Goal: Transaction & Acquisition: Purchase product/service

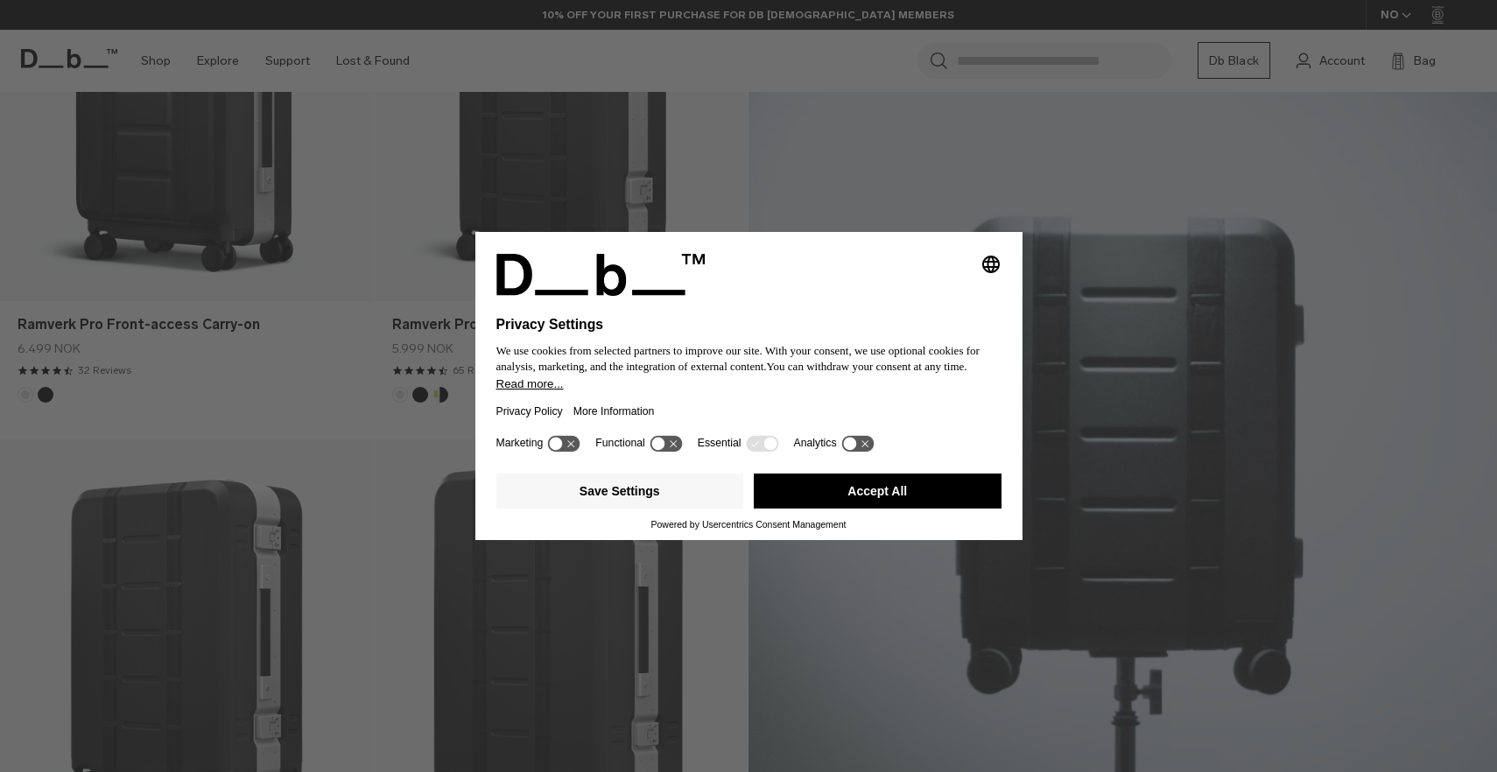
click at [900, 505] on button "Accept All" at bounding box center [878, 491] width 248 height 35
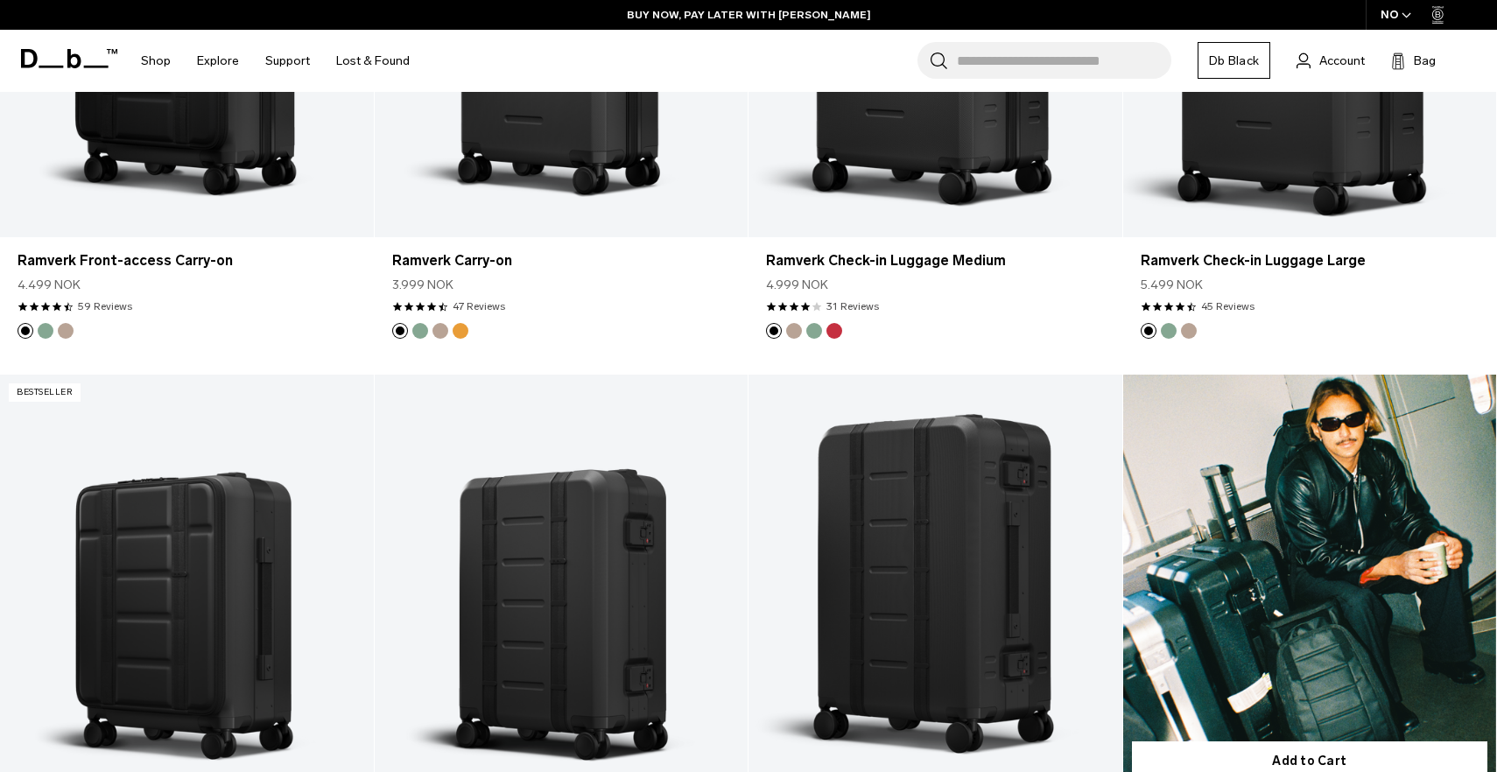
scroll to position [1480, 0]
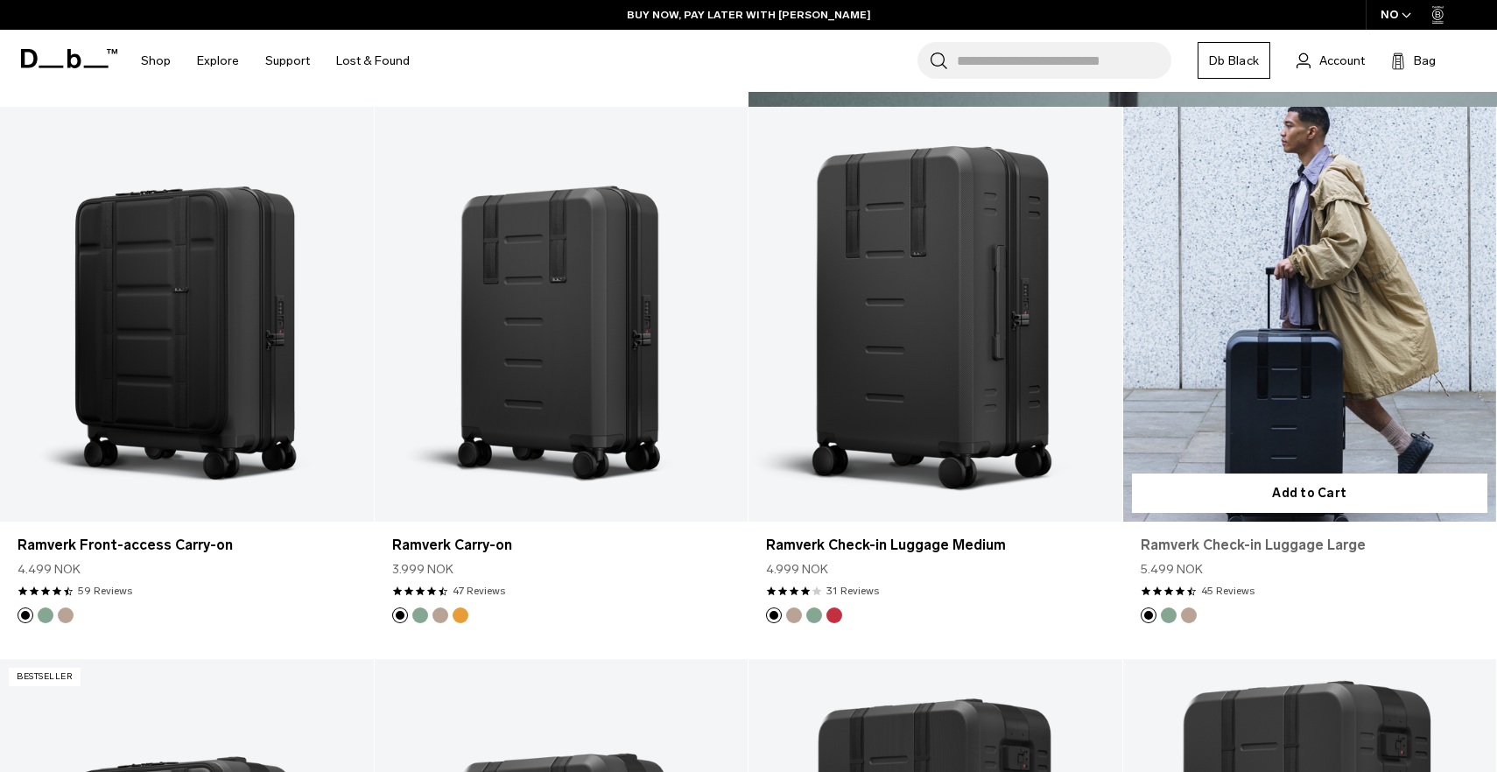
click at [1278, 546] on link "Ramverk Check-in Luggage Large" at bounding box center [1310, 545] width 339 height 21
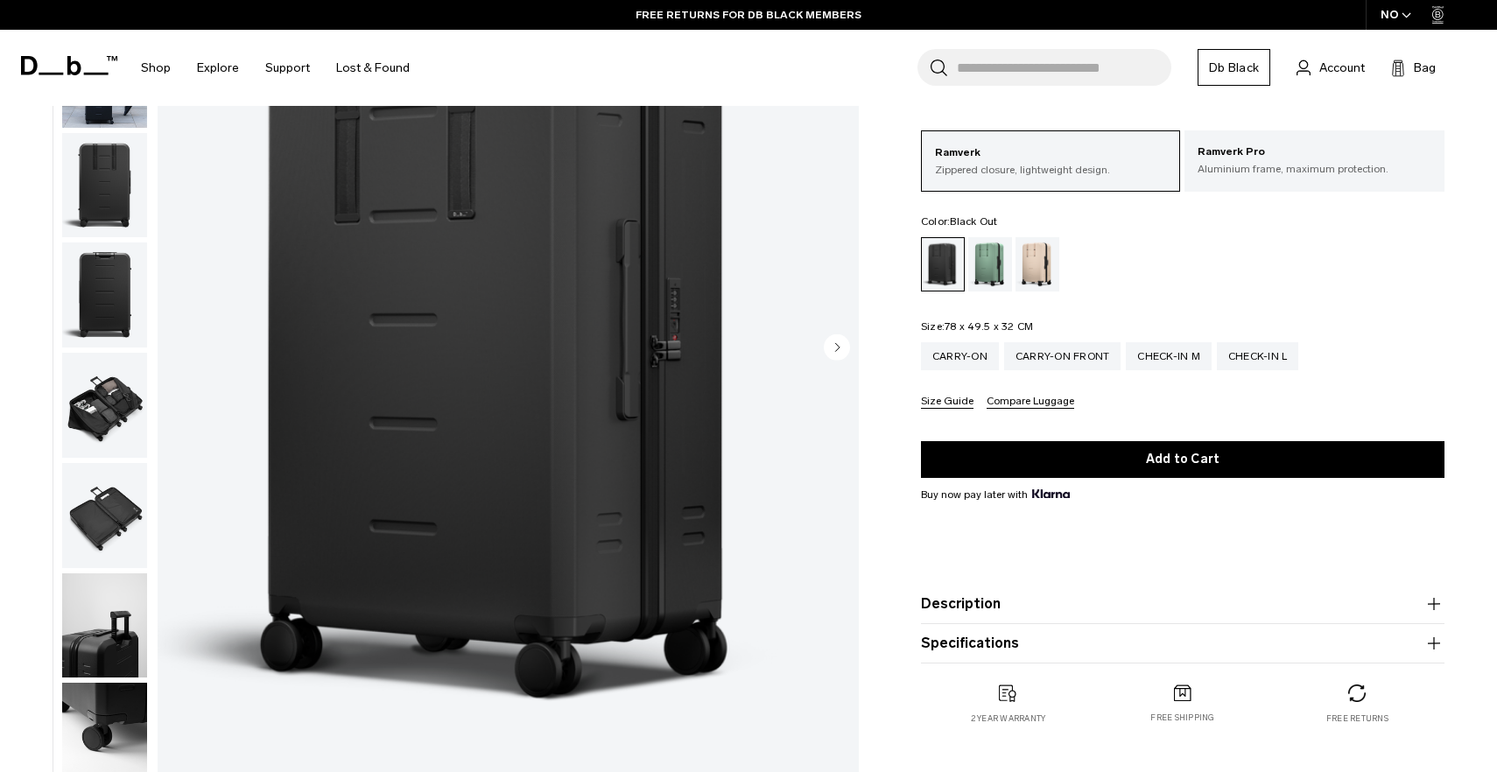
scroll to position [213, 0]
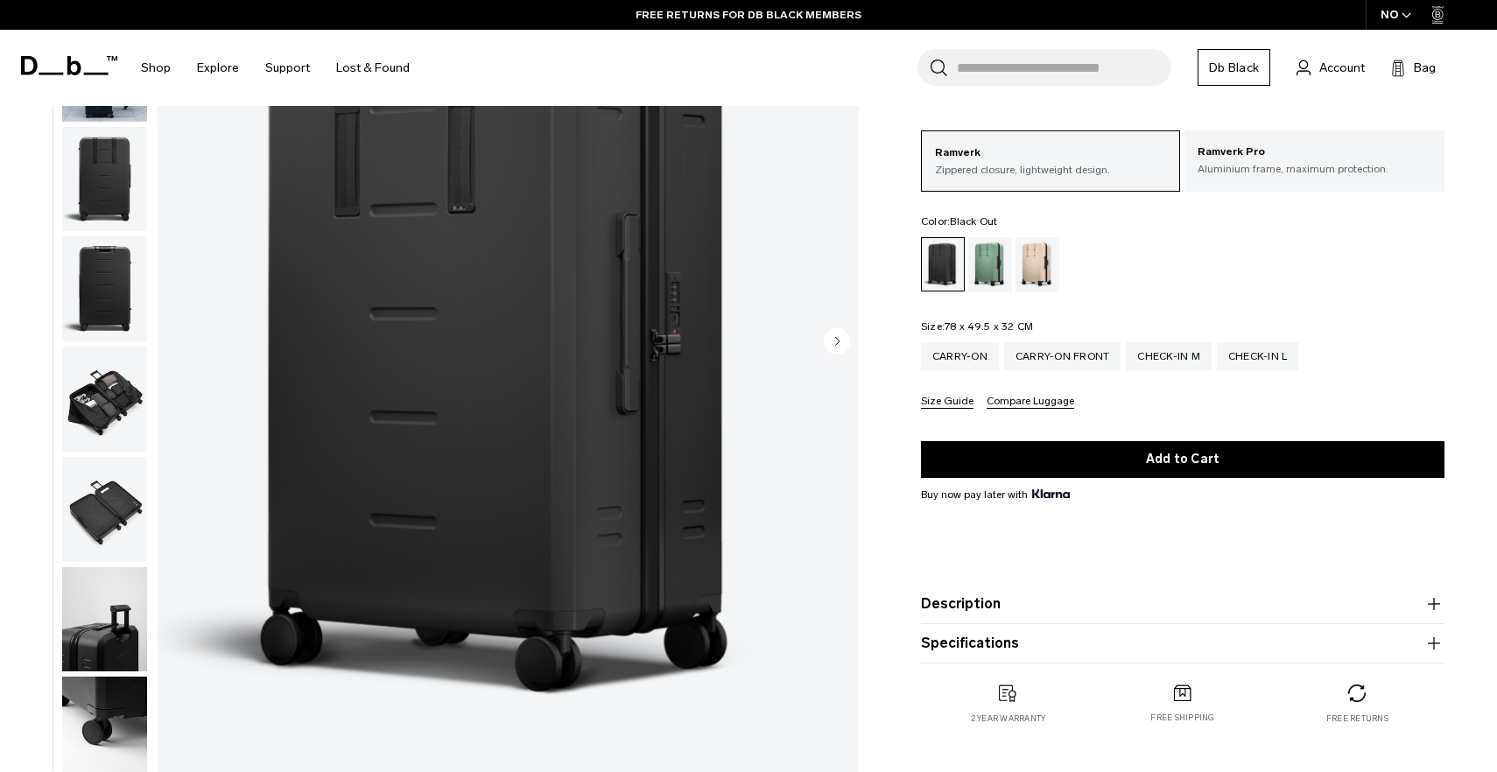
click at [839, 339] on circle "Next slide" at bounding box center [837, 341] width 26 height 26
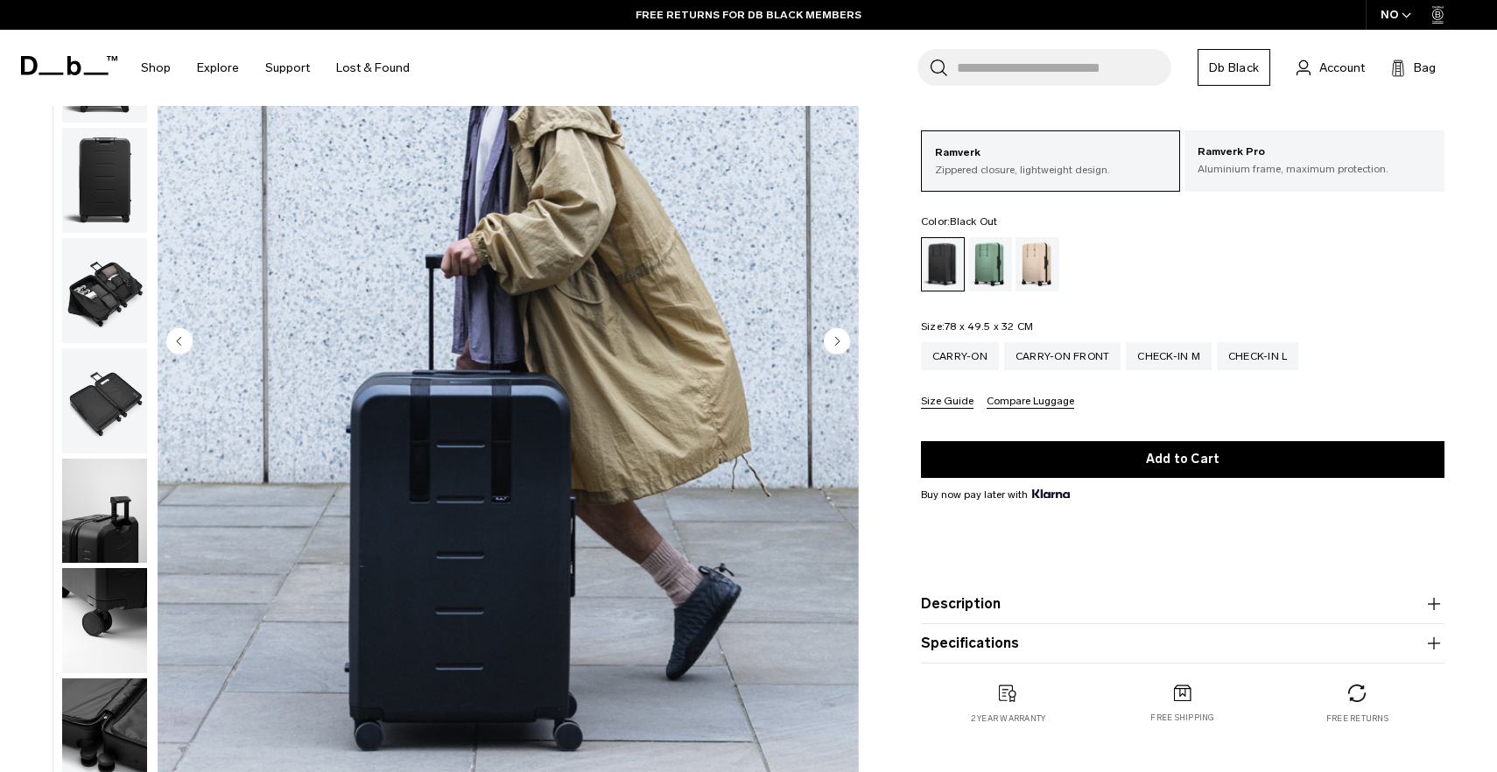
scroll to position [111, 0]
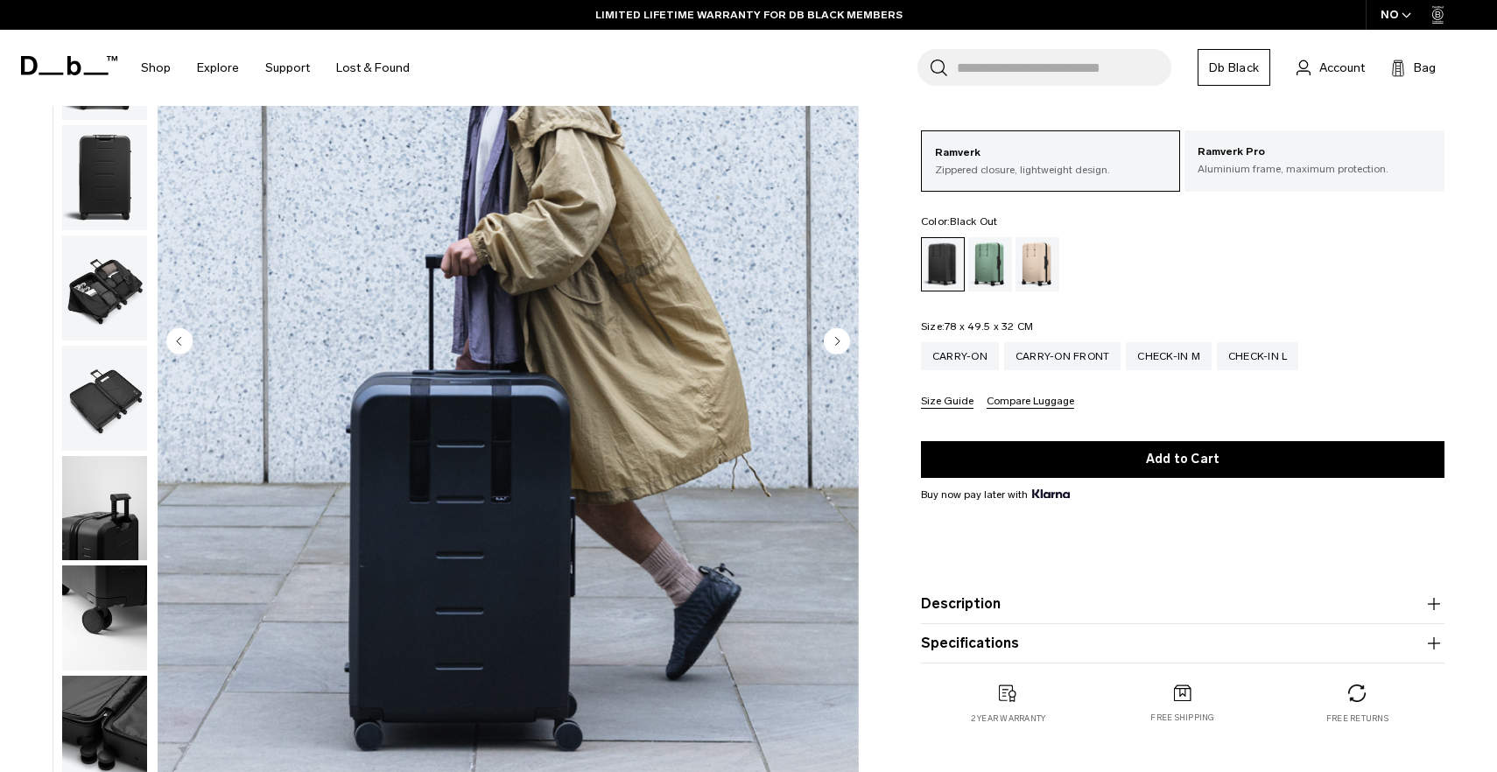
click at [839, 339] on circle "Next slide" at bounding box center [837, 341] width 26 height 26
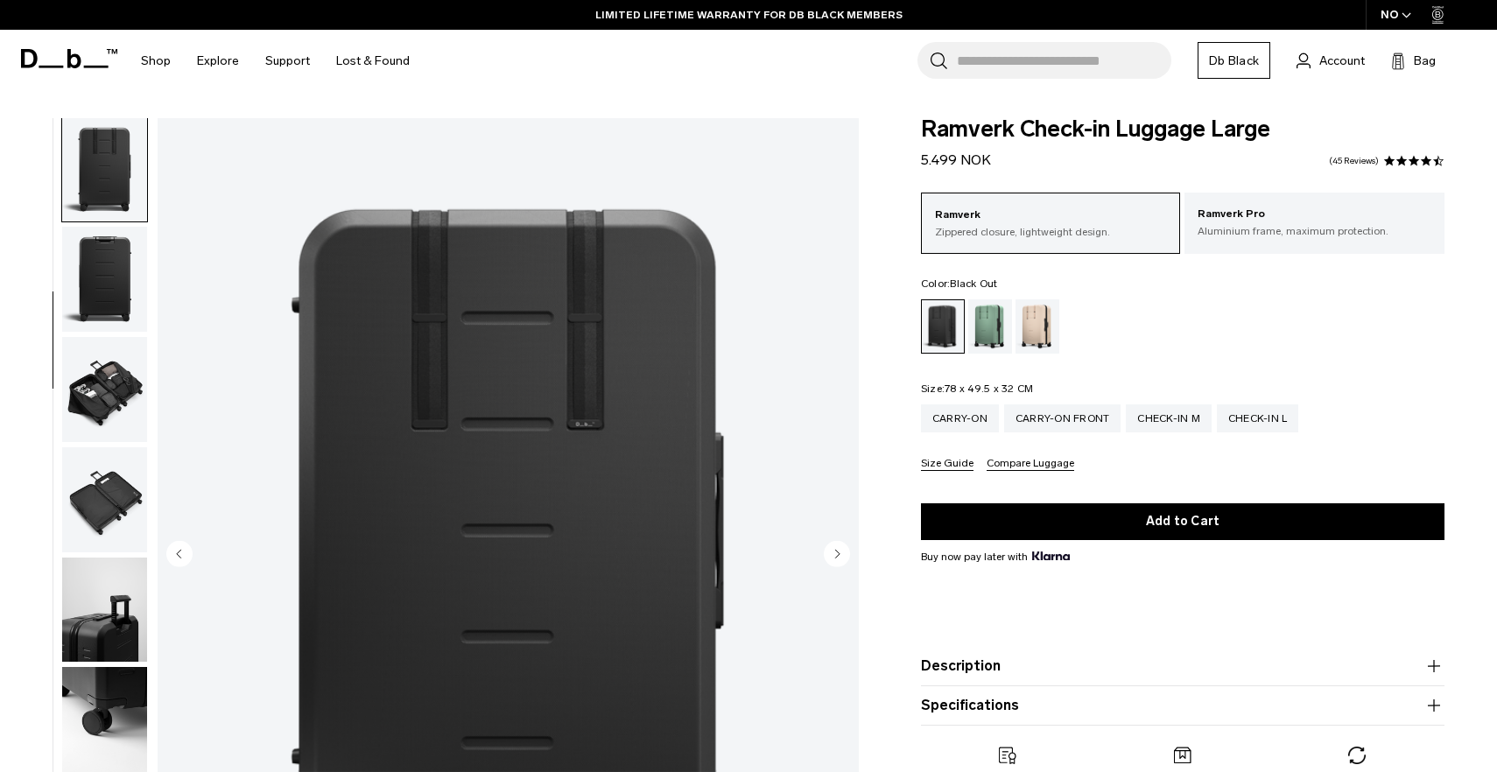
scroll to position [0, 0]
click at [833, 558] on circle "Next slide" at bounding box center [837, 554] width 26 height 26
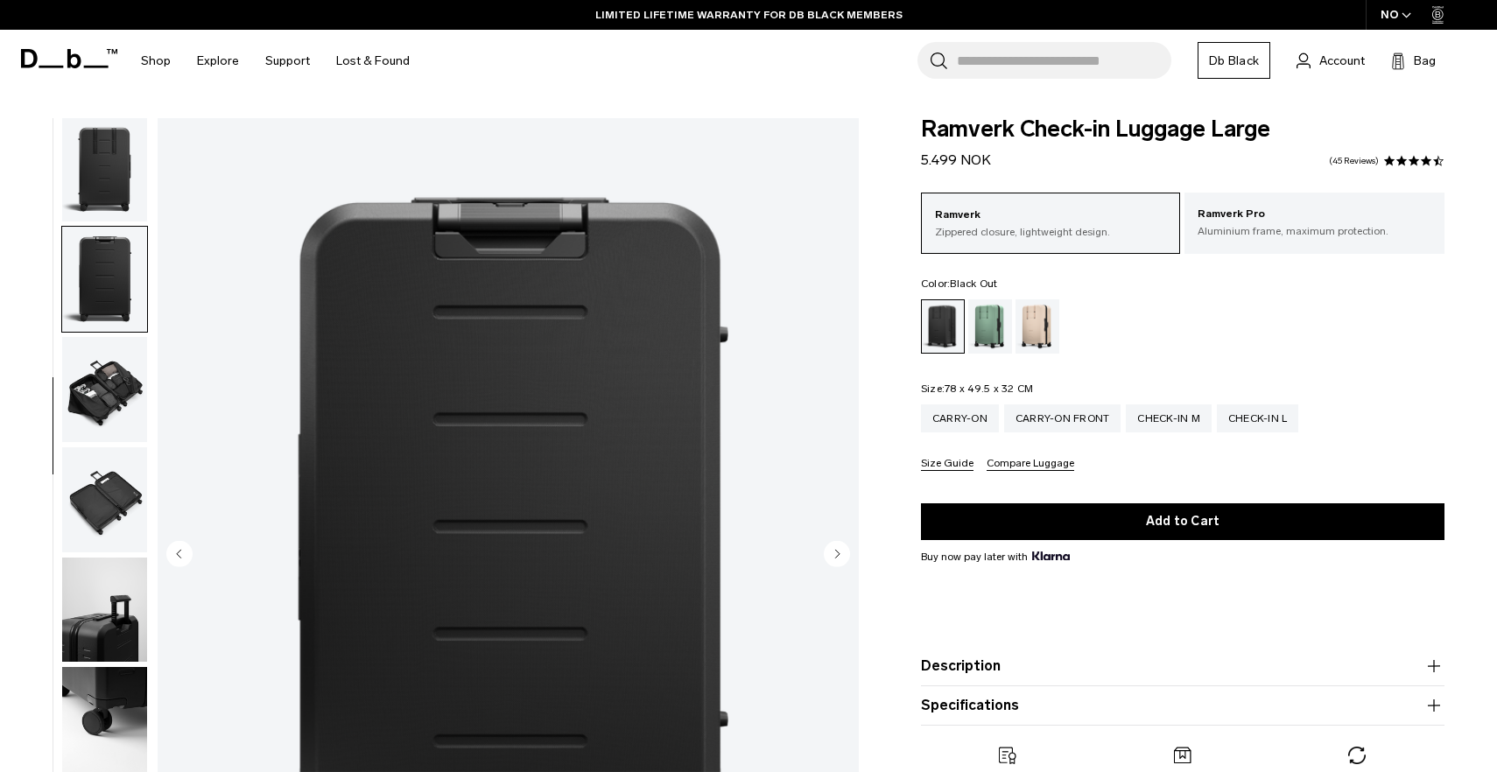
click at [833, 558] on circle "Next slide" at bounding box center [837, 554] width 26 height 26
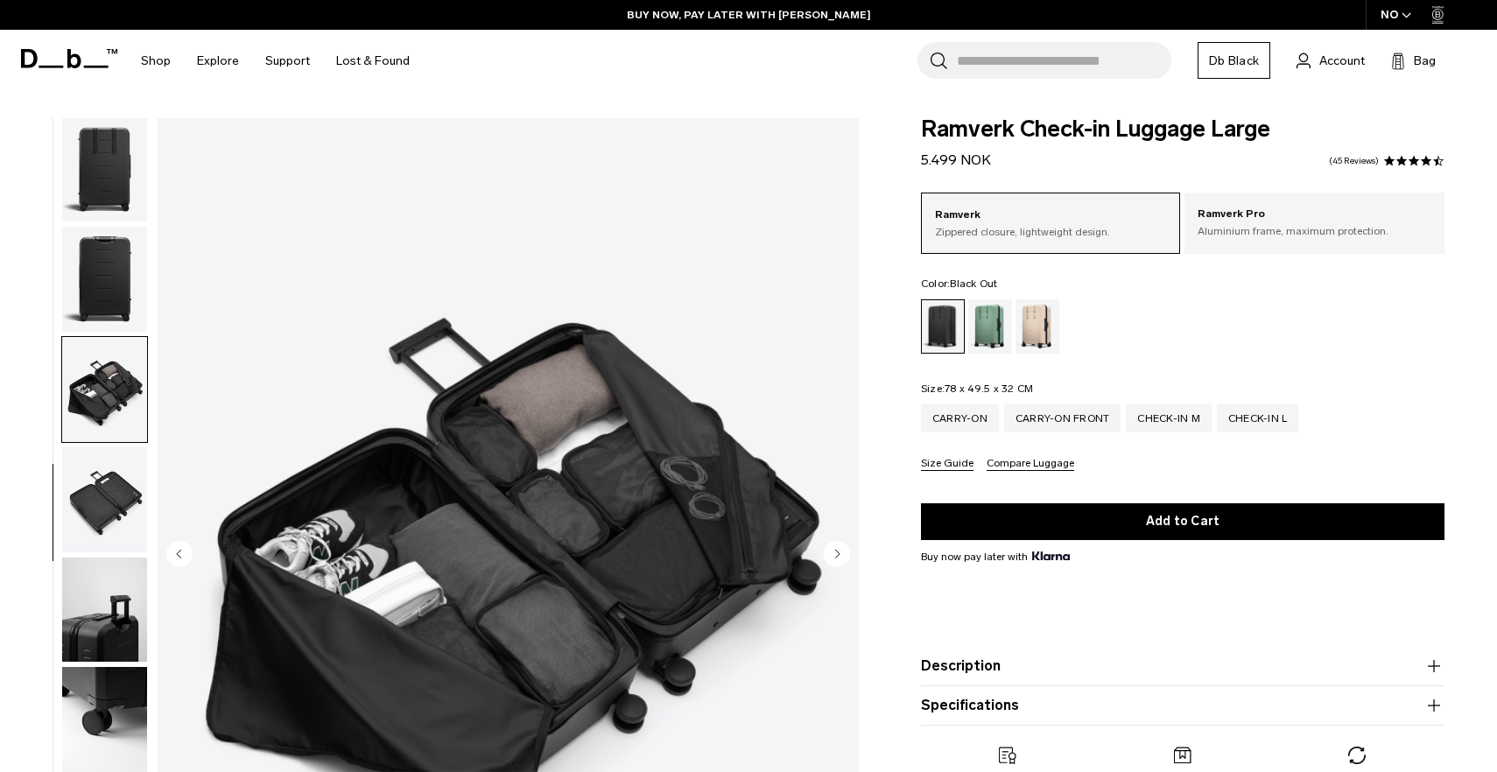
click at [833, 558] on circle "Next slide" at bounding box center [837, 554] width 26 height 26
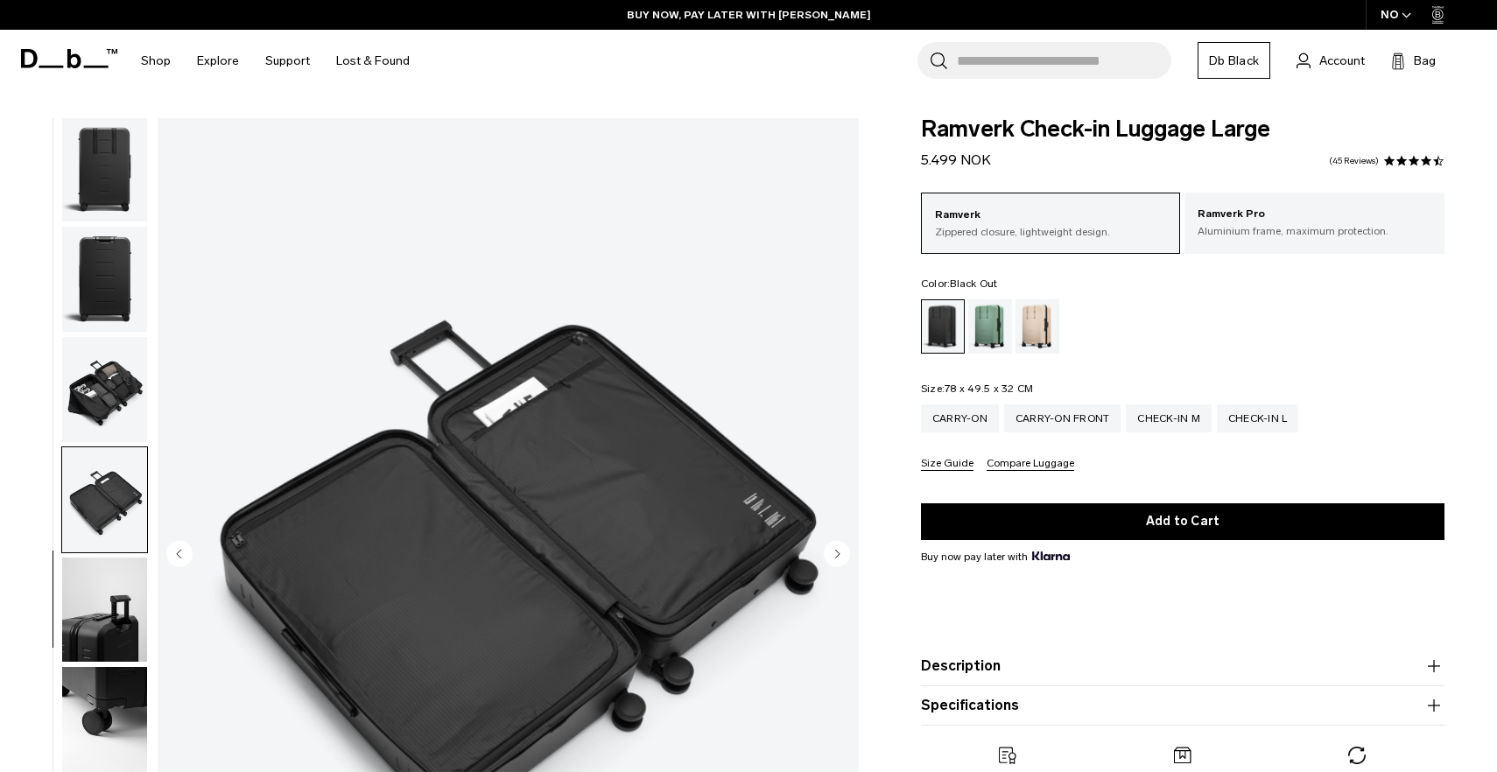
click at [833, 558] on circle "Next slide" at bounding box center [837, 554] width 26 height 26
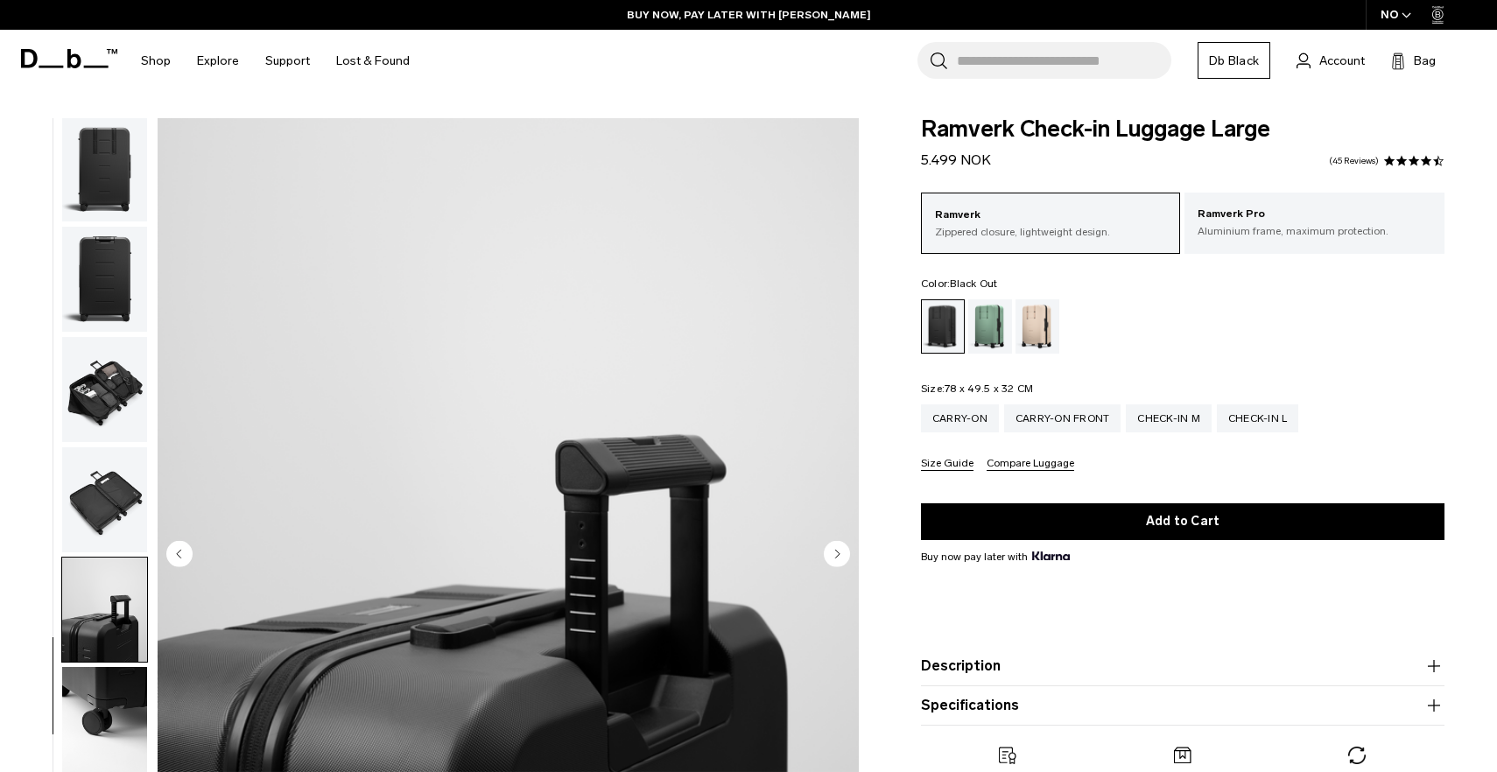
click at [833, 558] on circle "Next slide" at bounding box center [837, 554] width 26 height 26
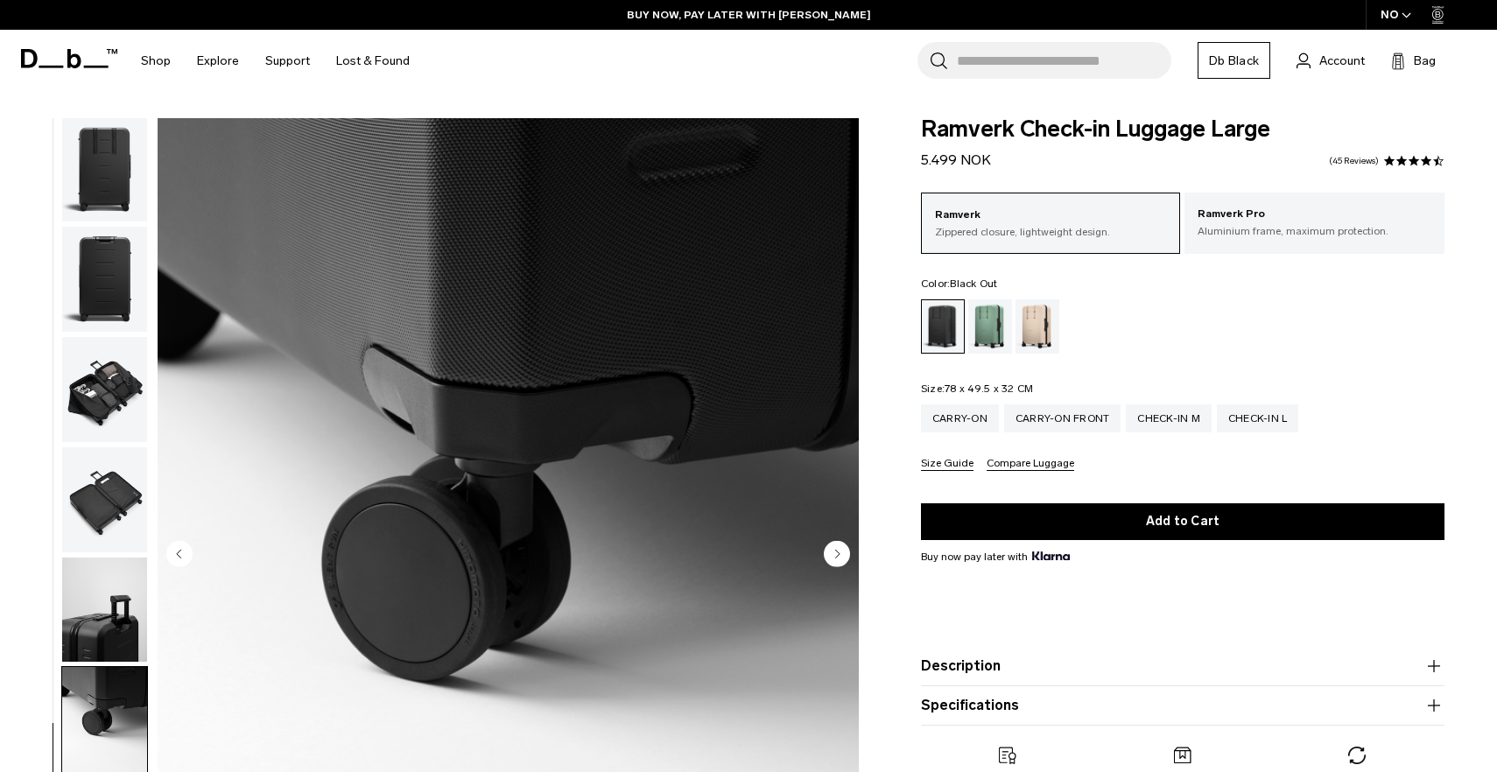
click at [833, 558] on circle "Next slide" at bounding box center [837, 554] width 26 height 26
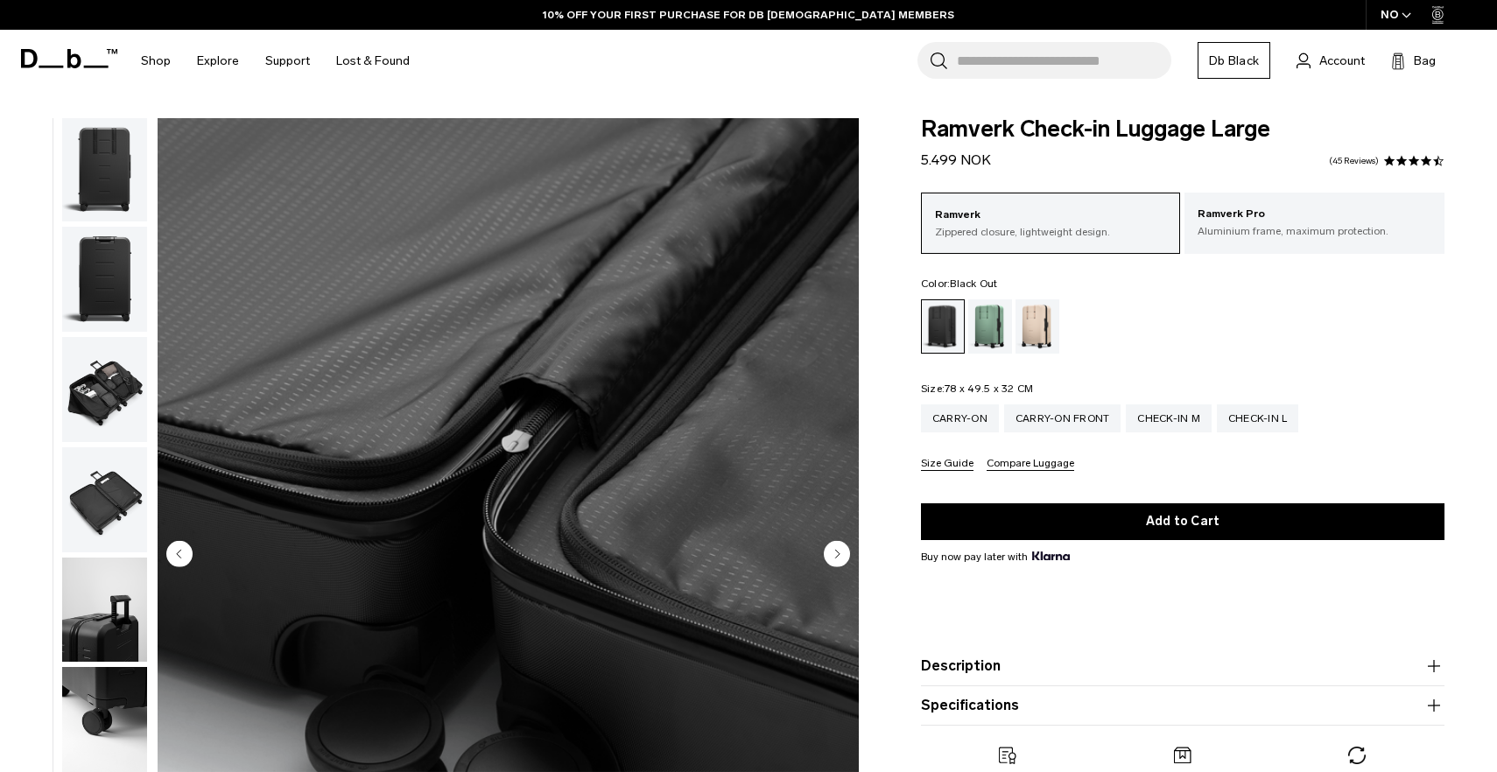
click at [833, 558] on circle "Next slide" at bounding box center [837, 554] width 26 height 26
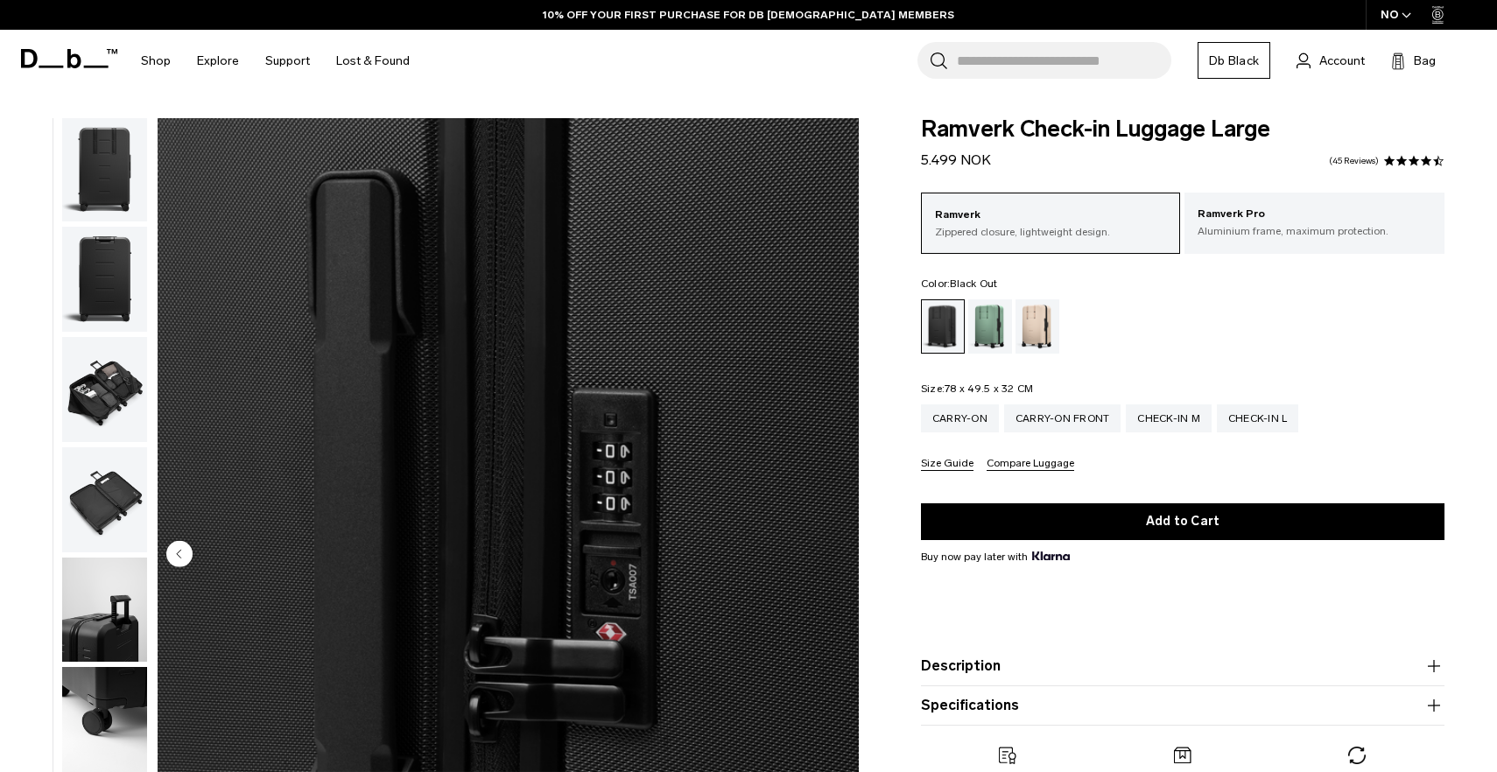
click at [833, 558] on img "10 / 10" at bounding box center [508, 556] width 701 height 876
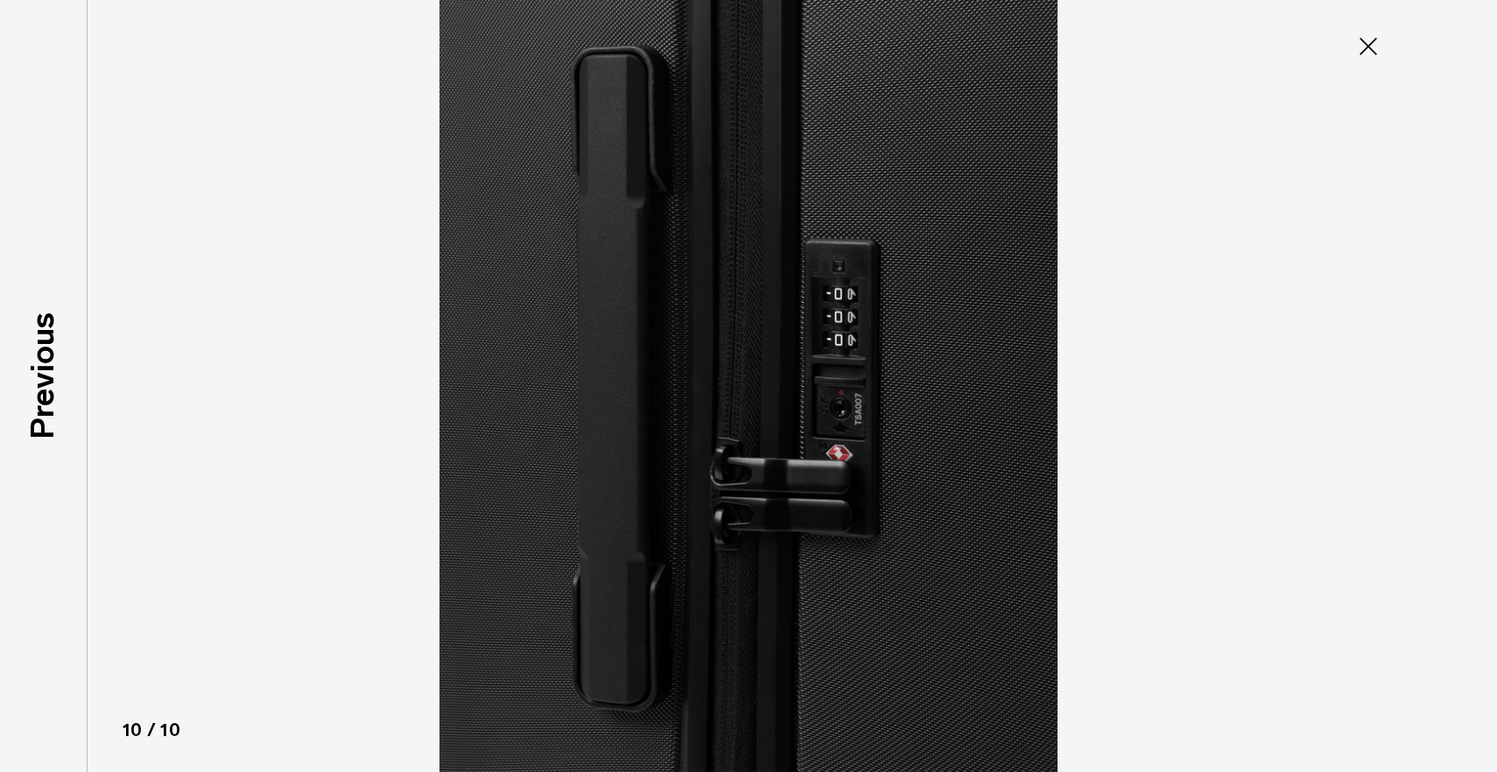
click at [1366, 48] on icon at bounding box center [1369, 47] width 18 height 18
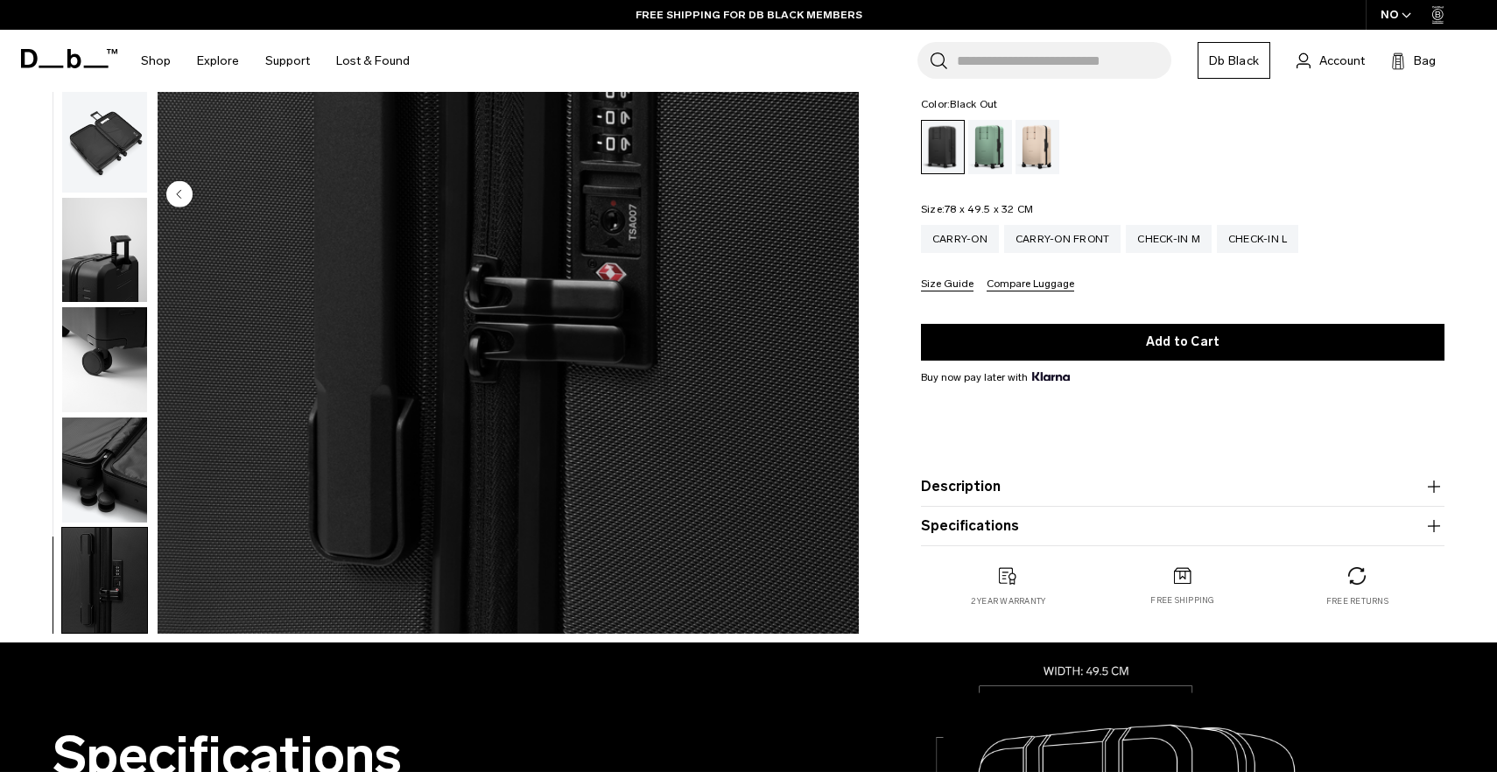
scroll to position [315, 0]
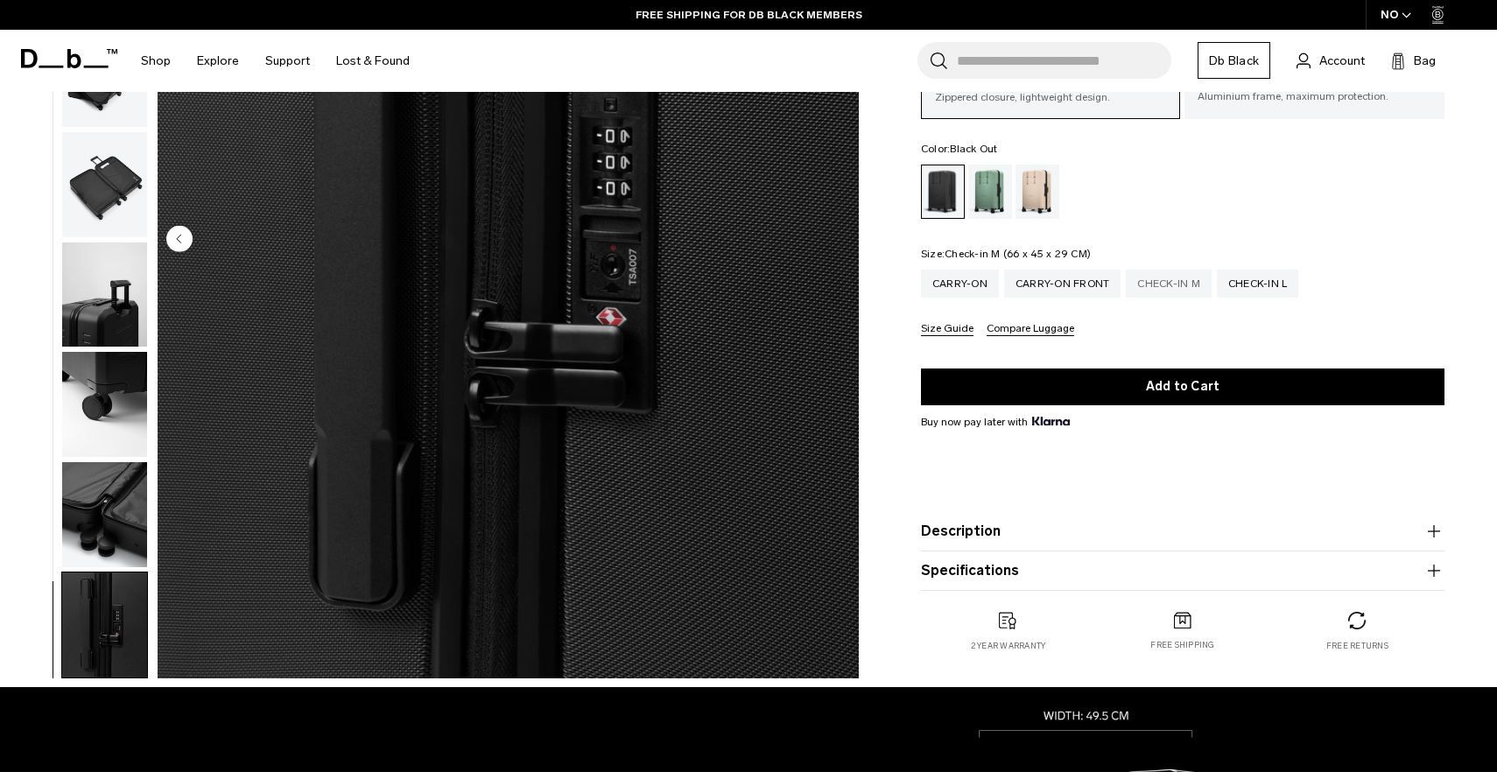
click at [1186, 285] on div "Check-in M" at bounding box center [1169, 284] width 86 height 28
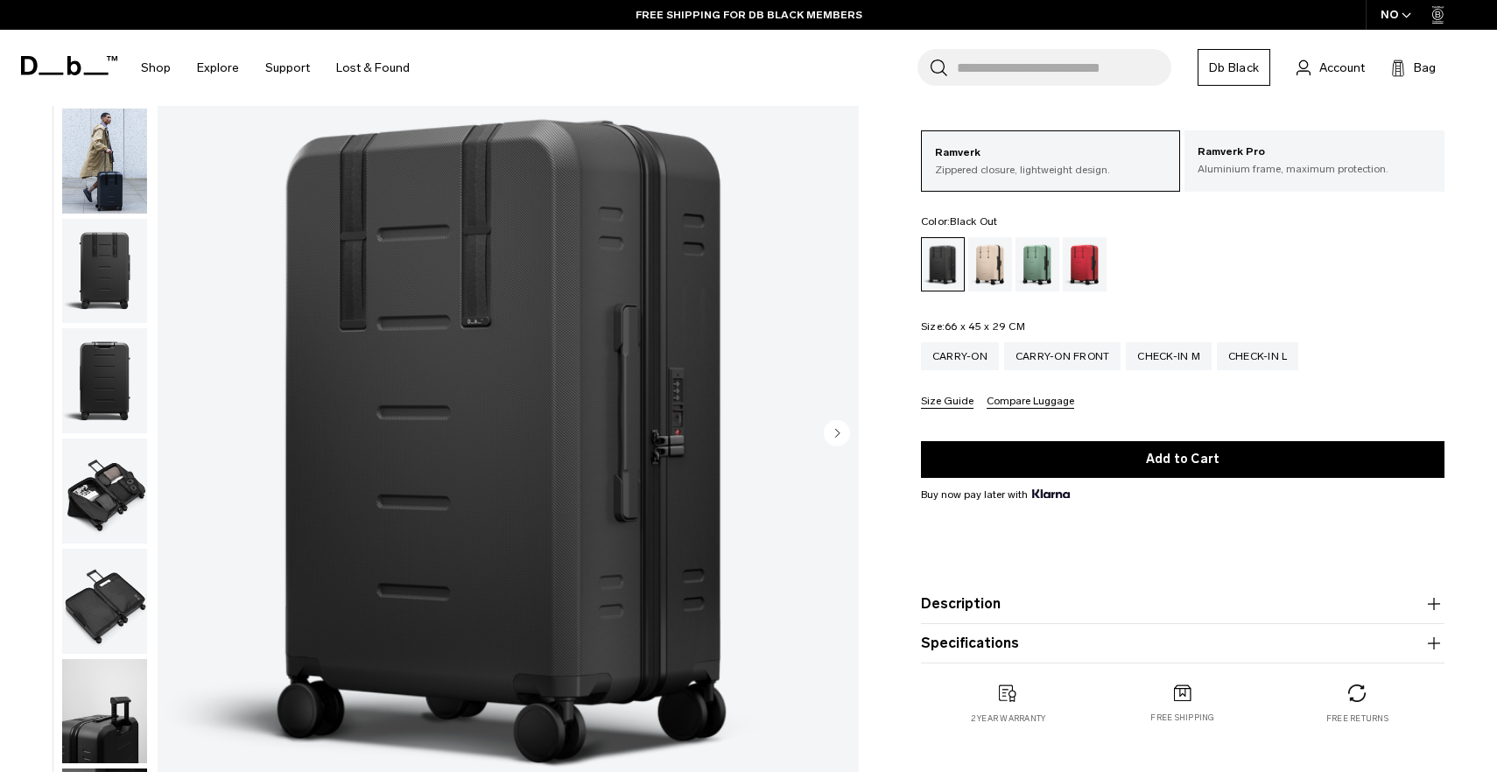
scroll to position [19, 0]
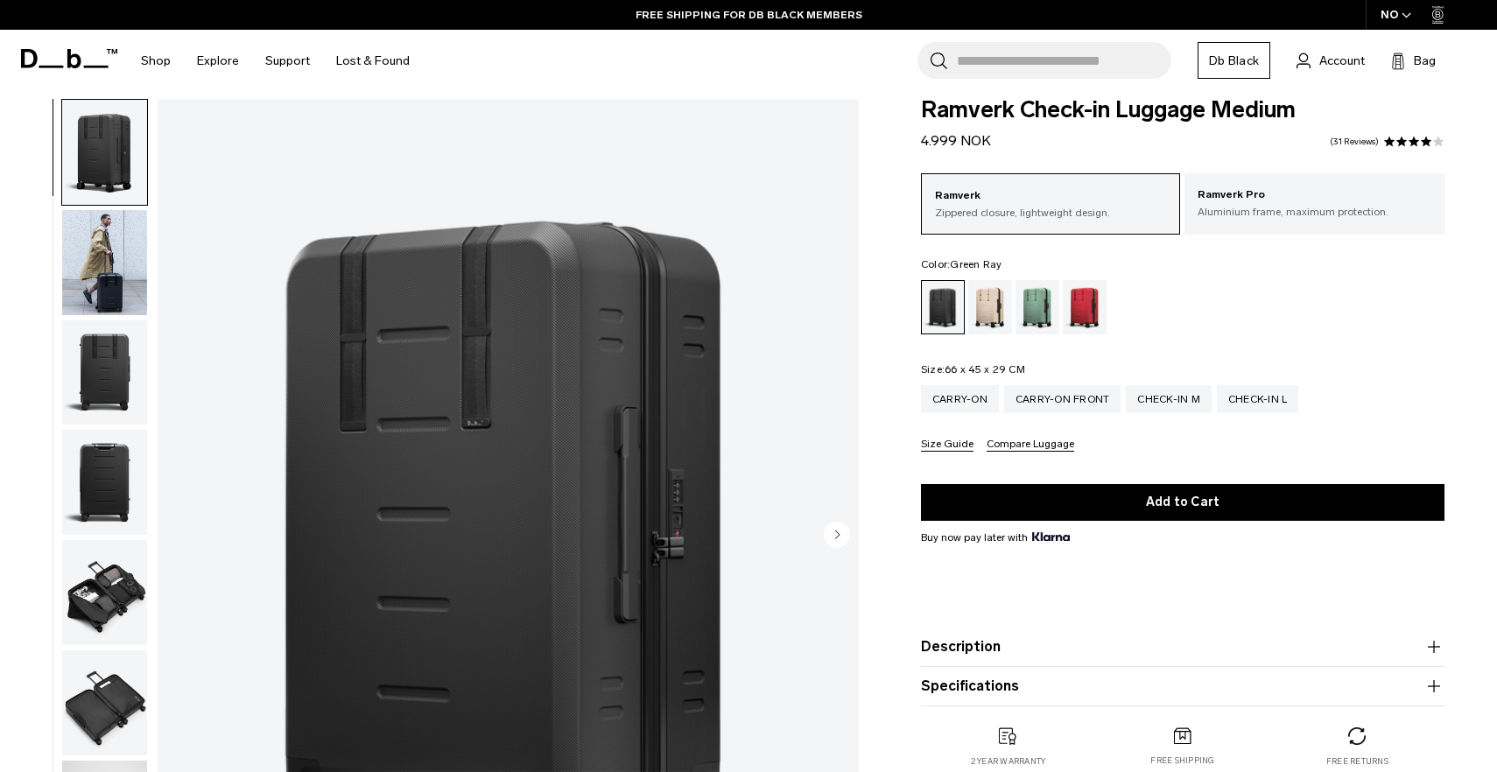
click at [1037, 303] on div "Green Ray" at bounding box center [1038, 307] width 45 height 54
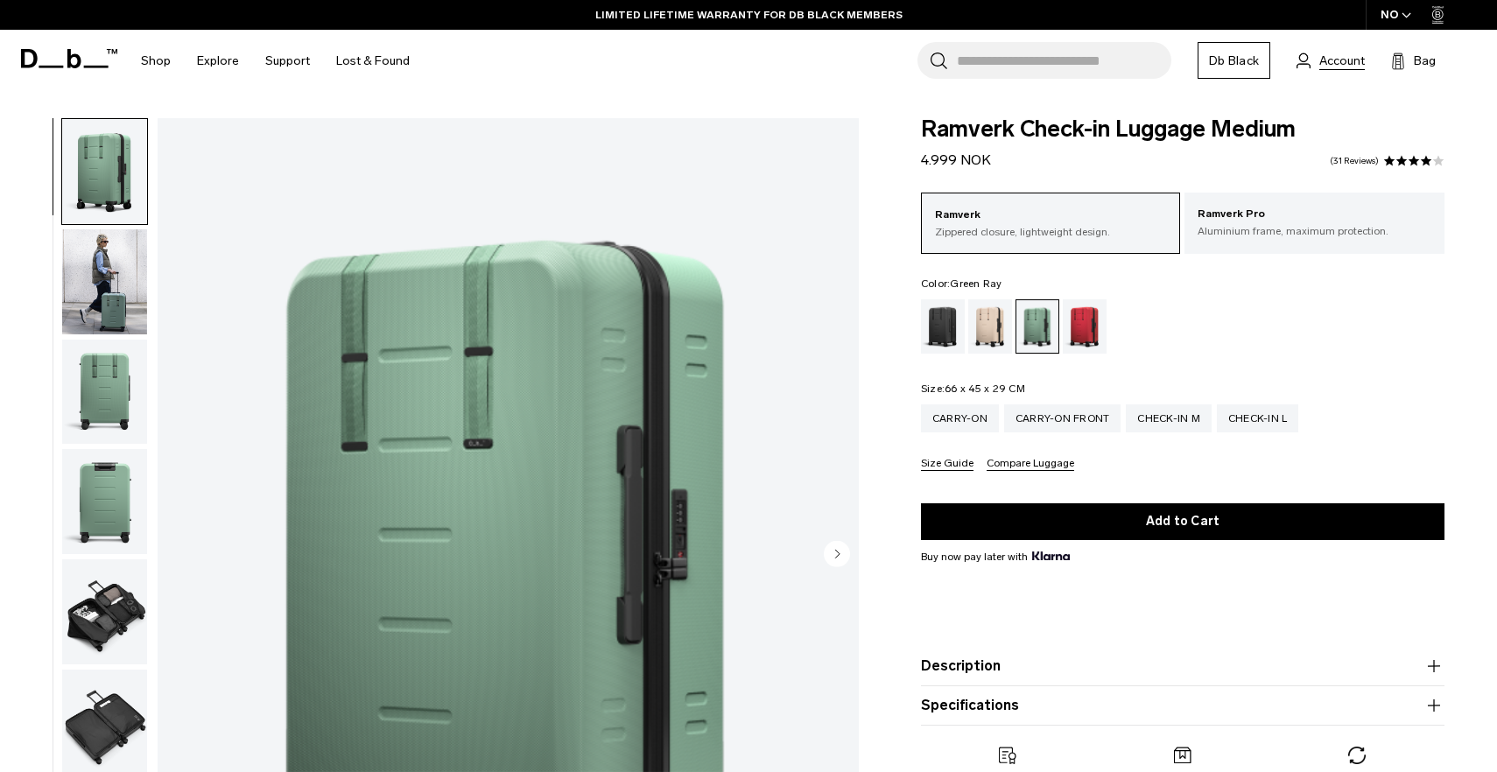
click at [1353, 67] on span "Account" at bounding box center [1343, 61] width 46 height 18
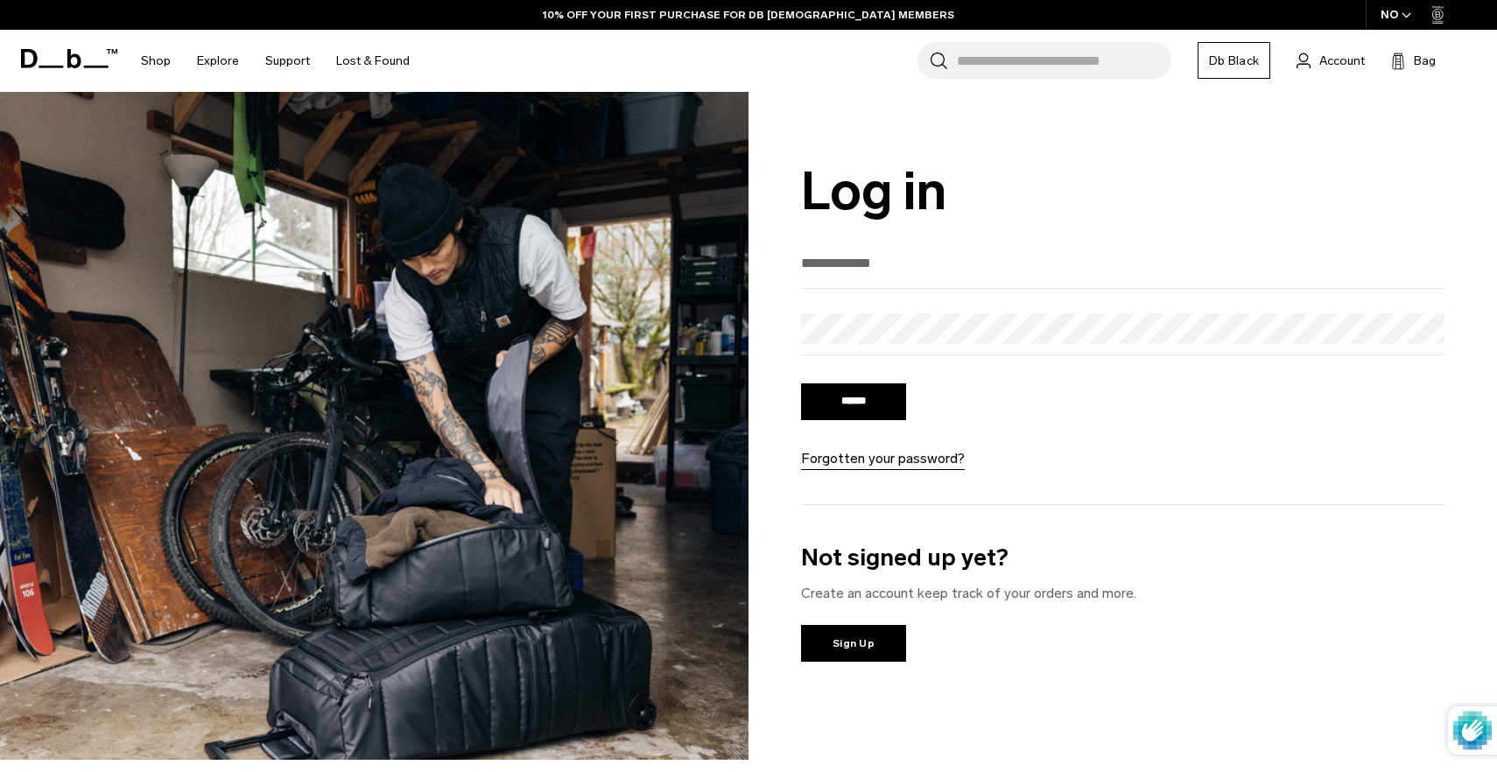
click at [1261, 63] on link "Db Black" at bounding box center [1234, 60] width 73 height 37
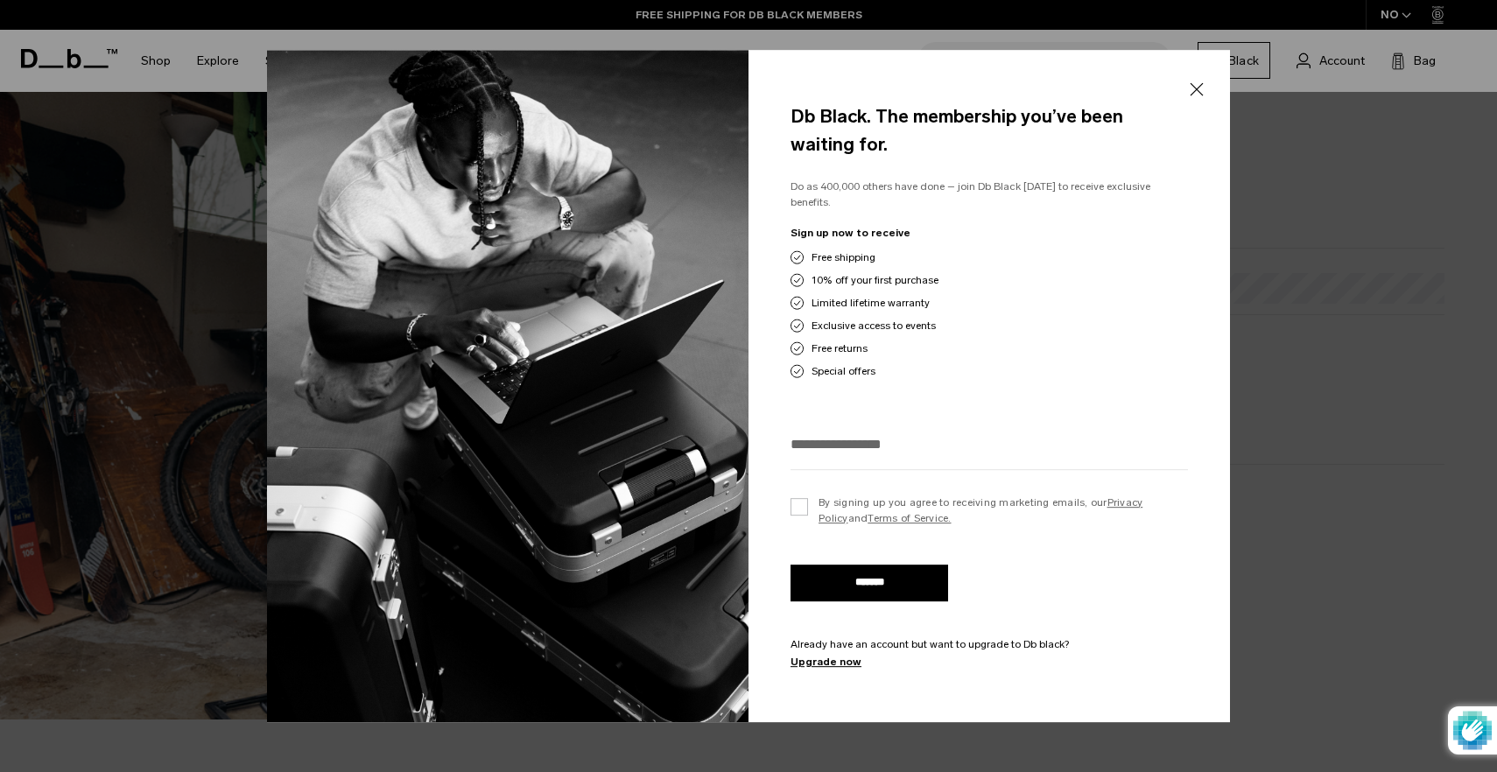
scroll to position [40, 0]
click at [910, 440] on input "email" at bounding box center [990, 444] width 398 height 29
type input "**********"
click at [808, 498] on label "By signing up you agree to receiving marketing emails, our Privacy Policy and T…" at bounding box center [990, 511] width 398 height 32
click at [871, 581] on input "*******" at bounding box center [870, 583] width 158 height 37
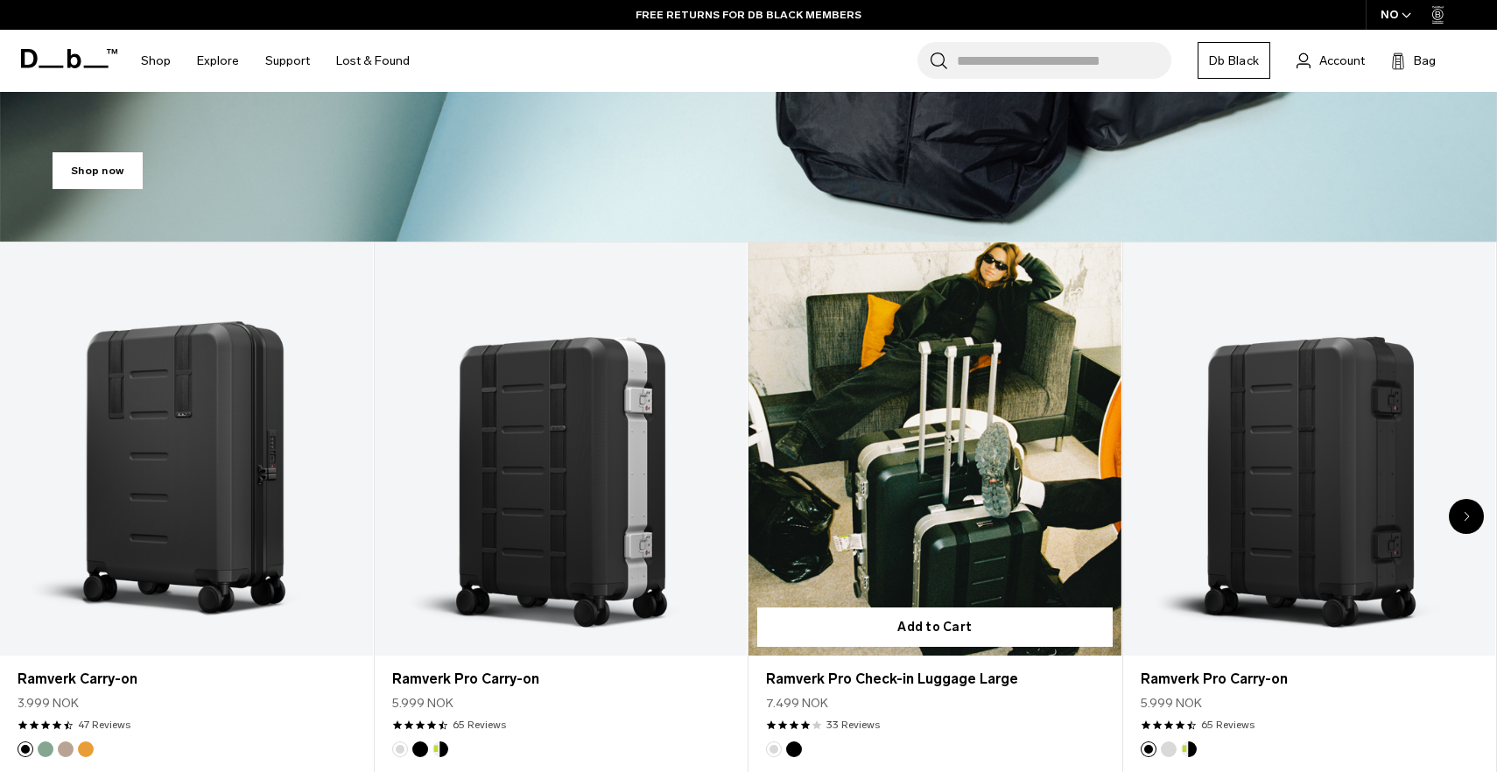
scroll to position [737, 0]
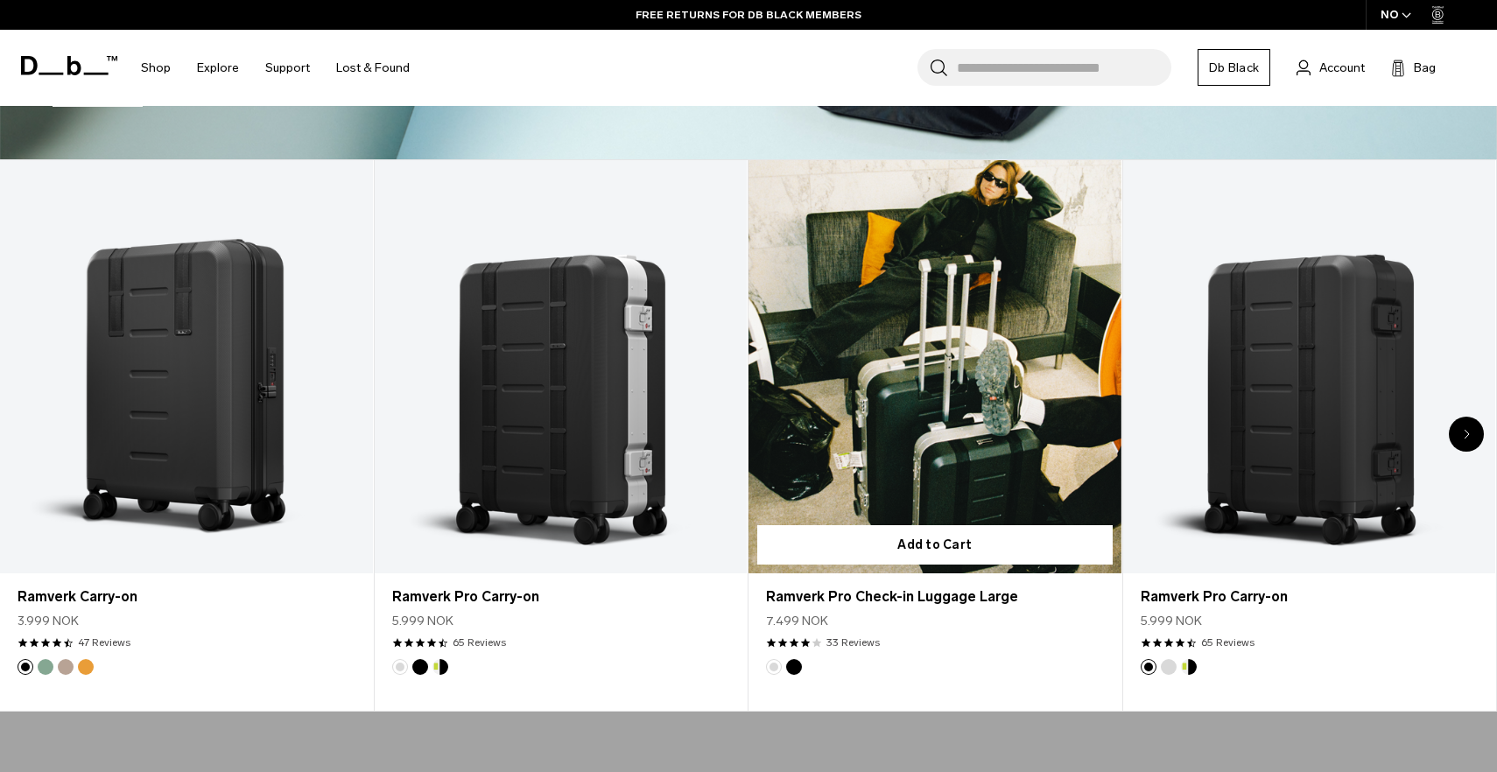
click at [1015, 438] on link "Ramverk Pro Check-in Luggage Large" at bounding box center [935, 367] width 373 height 414
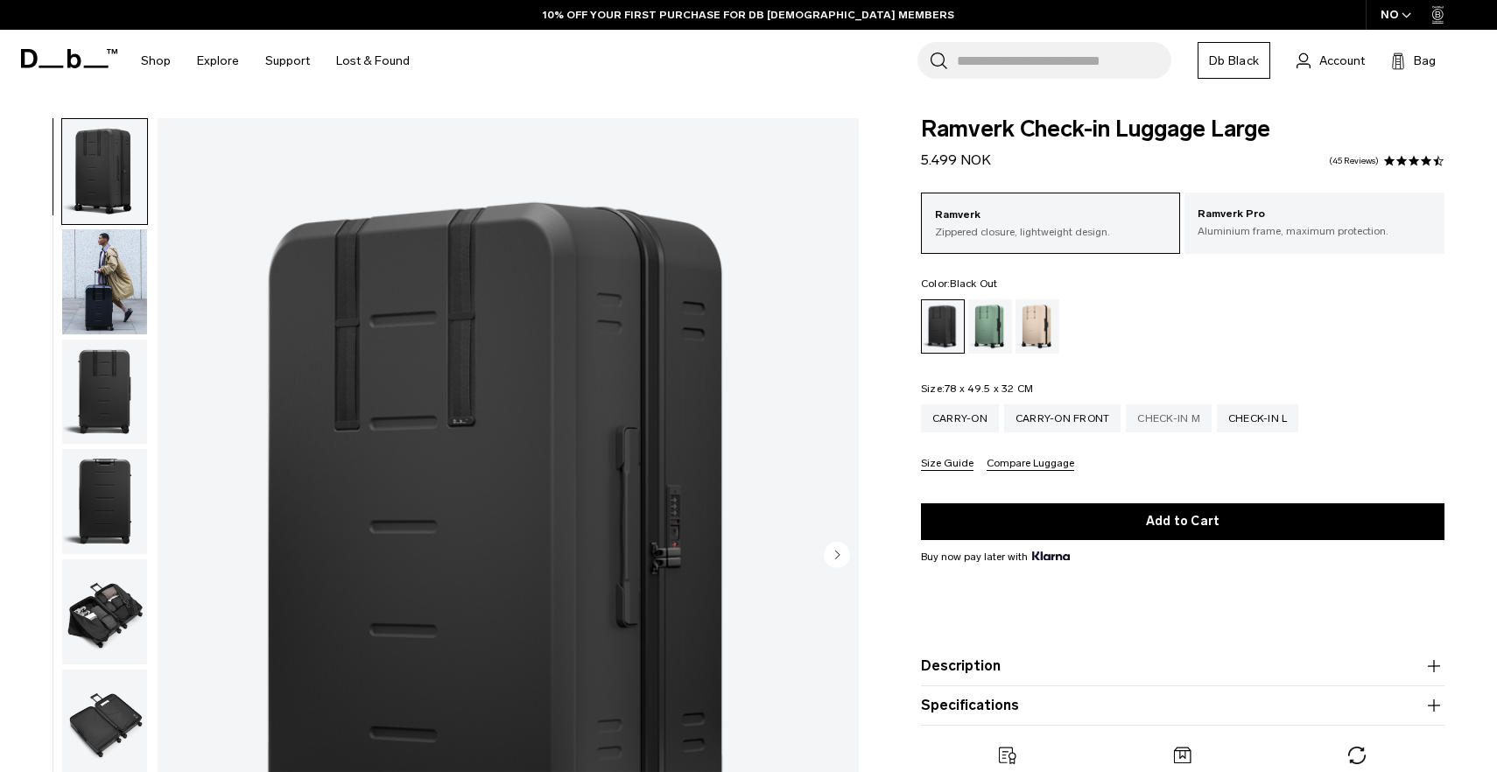
click at [1181, 427] on div "Check-in M" at bounding box center [1169, 419] width 86 height 28
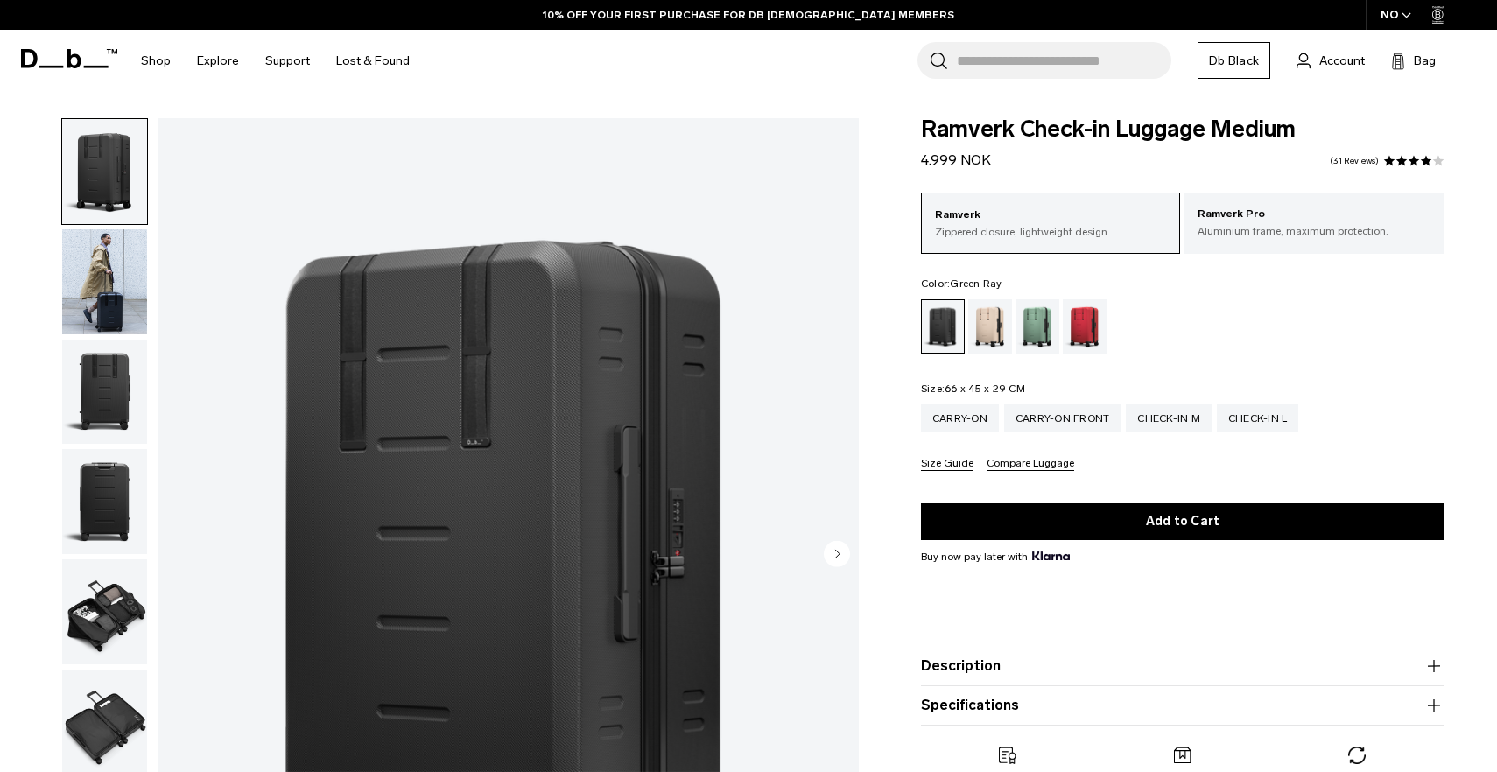
click at [1047, 321] on div "Green Ray" at bounding box center [1038, 326] width 45 height 54
